Goal: Information Seeking & Learning: Understand process/instructions

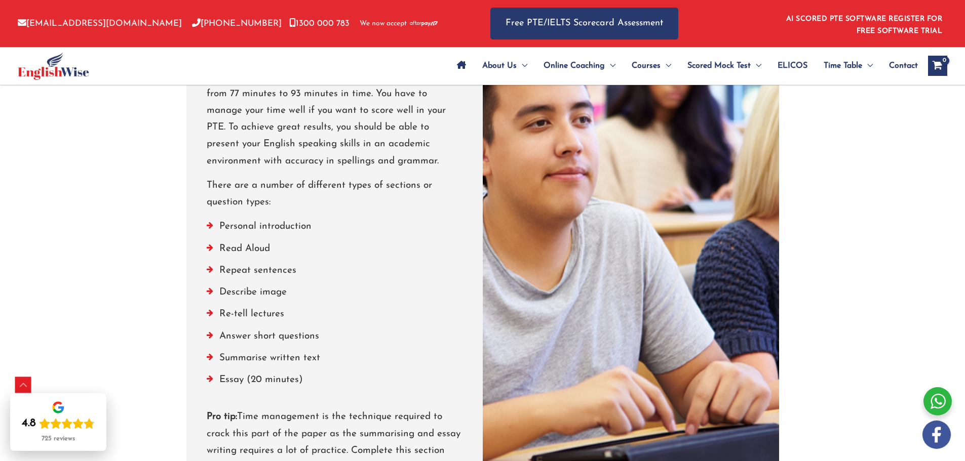
scroll to position [998, 0]
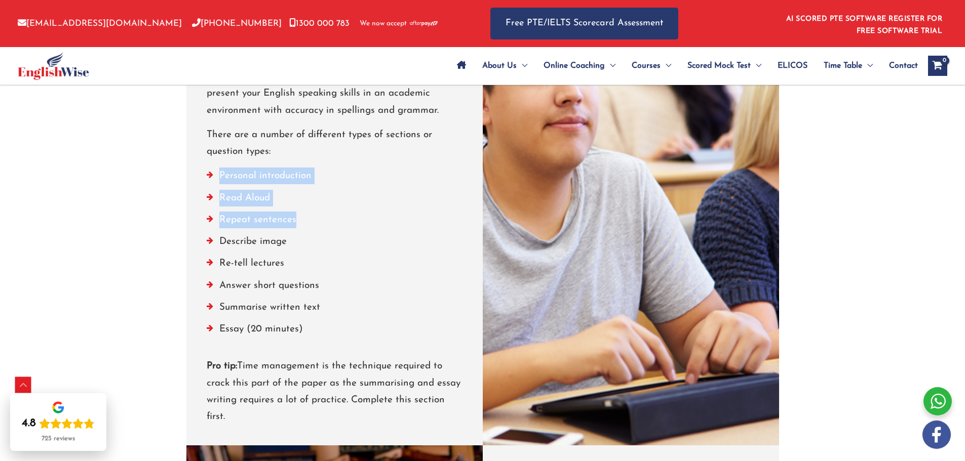
drag, startPoint x: 299, startPoint y: 221, endPoint x: 208, endPoint y: 177, distance: 101.0
click at [208, 177] on ul "Personal introduction Read Aloud Repeat sentences Describe image Re-tell lectur…" at bounding box center [335, 255] width 256 height 175
click at [278, 219] on li "Repeat sentences" at bounding box center [335, 223] width 256 height 22
drag, startPoint x: 288, startPoint y: 242, endPoint x: 218, endPoint y: 194, distance: 84.1
click at [218, 194] on ul "Personal introduction Read Aloud Repeat sentences Describe image Re-tell lectur…" at bounding box center [335, 255] width 256 height 175
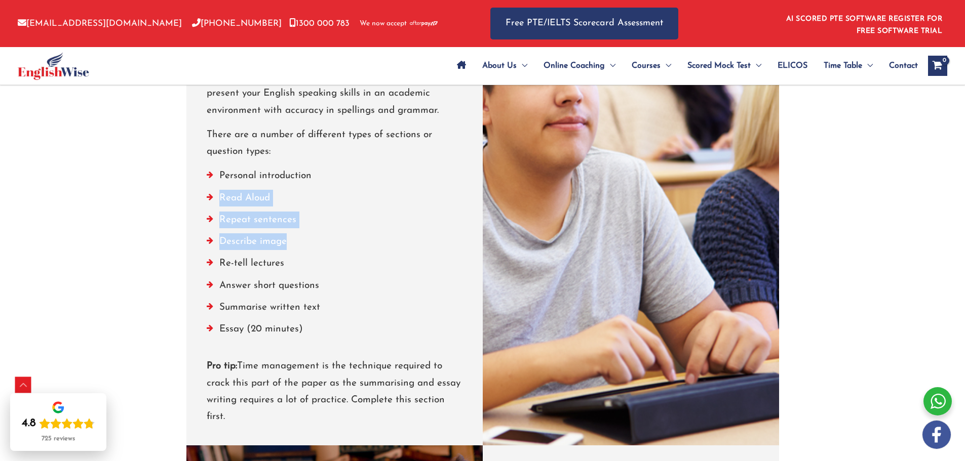
click at [332, 222] on li "Repeat sentences" at bounding box center [335, 223] width 256 height 22
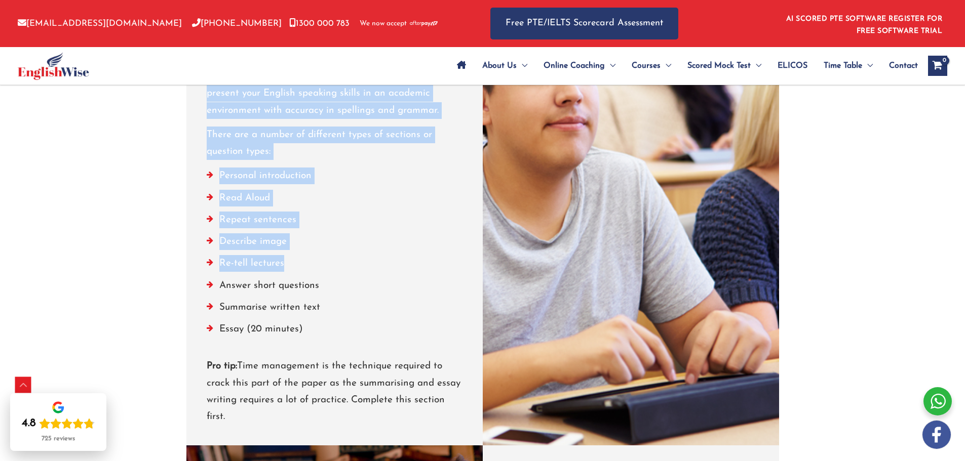
drag, startPoint x: 287, startPoint y: 264, endPoint x: 201, endPoint y: 255, distance: 86.0
click at [201, 255] on div "PART 1 Speaking & Writing Part 1 of the [PERSON_NAME] Test of English tests you…" at bounding box center [334, 185] width 296 height 521
click at [305, 259] on li "Re-tell lectures" at bounding box center [335, 266] width 256 height 22
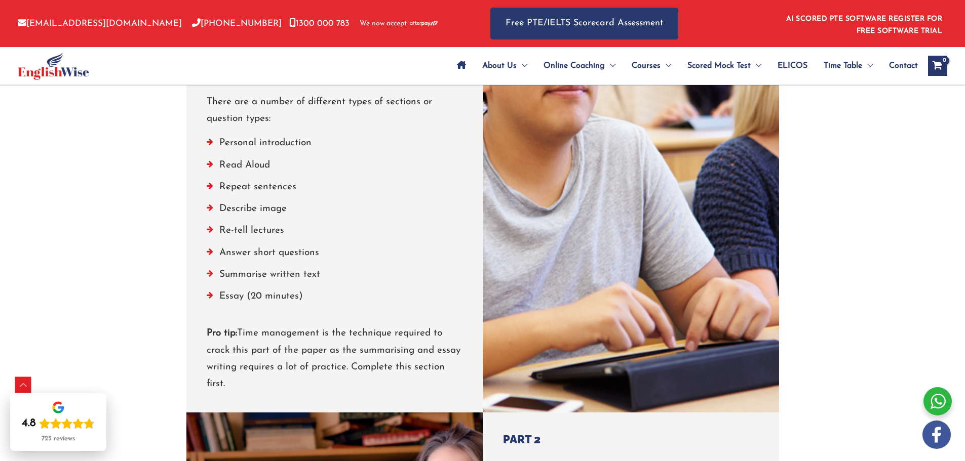
scroll to position [1048, 0]
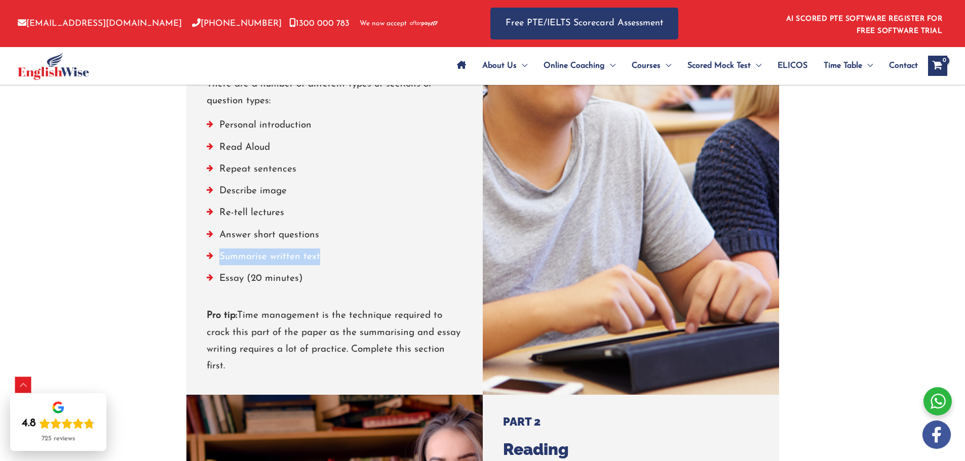
drag, startPoint x: 319, startPoint y: 255, endPoint x: 212, endPoint y: 258, distance: 107.4
click at [212, 258] on li "Summarise written text" at bounding box center [335, 260] width 256 height 22
click at [236, 258] on li "Summarise written text" at bounding box center [335, 260] width 256 height 22
